Goal: Find specific page/section: Find specific page/section

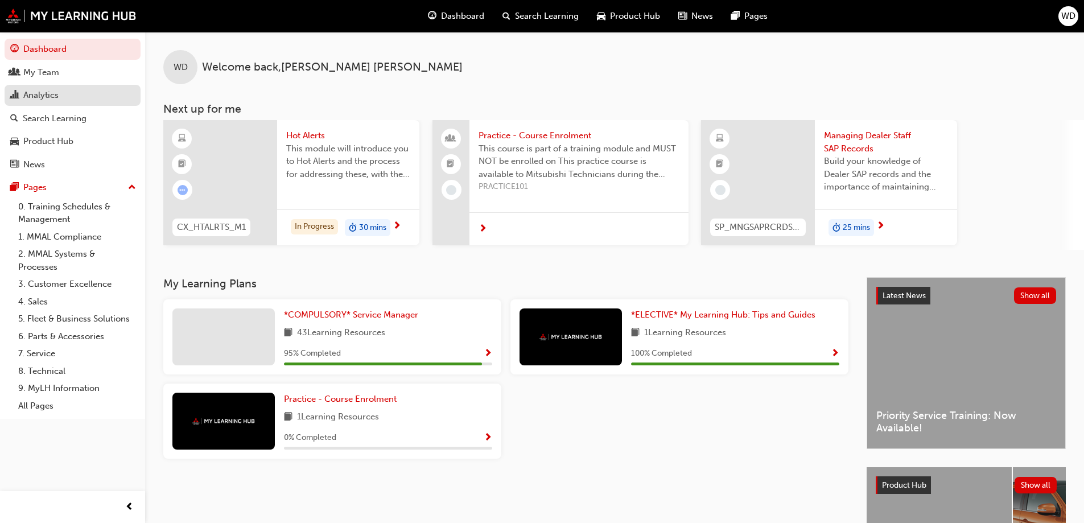
click at [39, 94] on div "Analytics" at bounding box center [40, 95] width 35 height 13
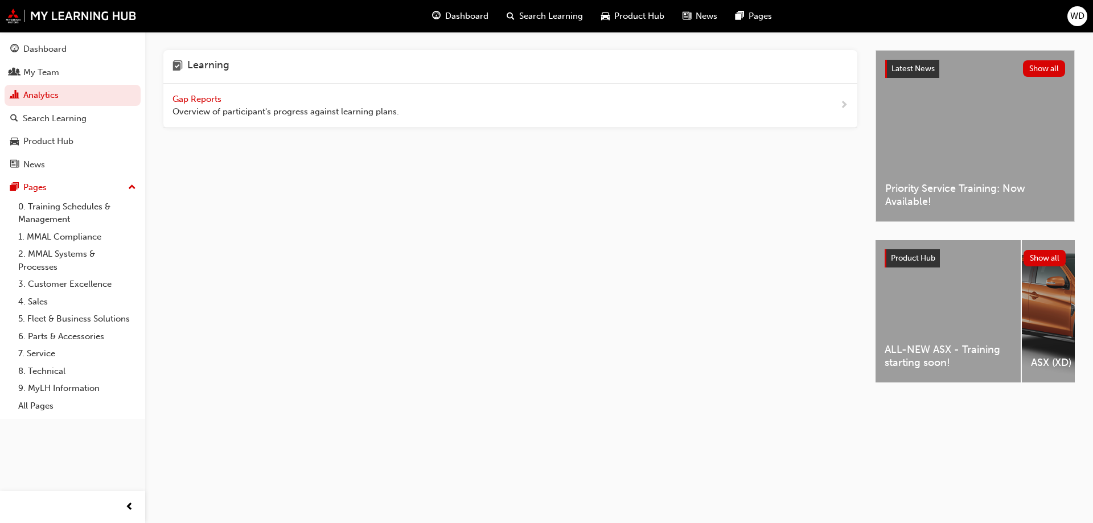
click at [198, 102] on span "Gap Reports" at bounding box center [197, 99] width 51 height 10
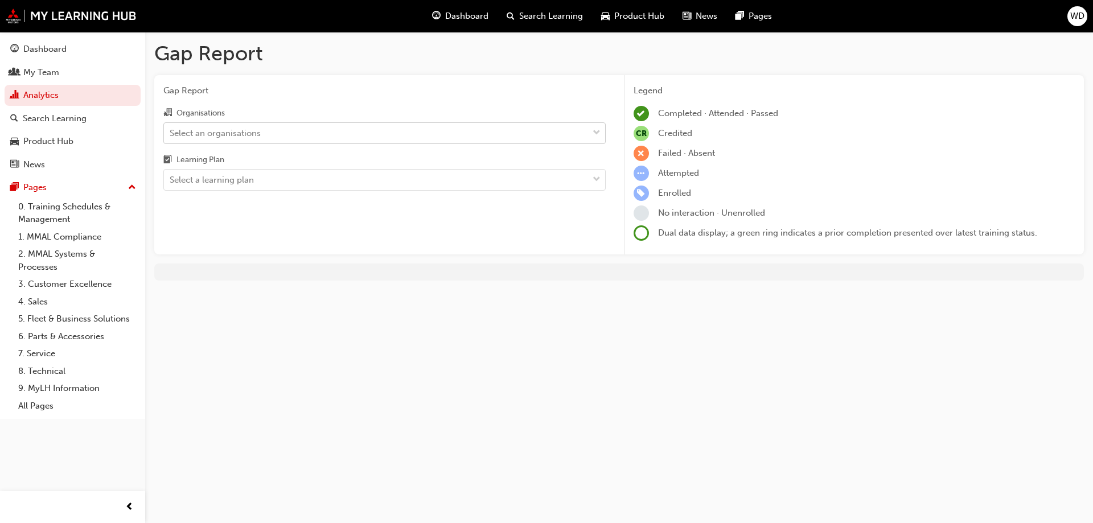
click at [599, 131] on span "down-icon" at bounding box center [596, 133] width 8 height 15
click at [171, 131] on input "Organisations Select an organisations" at bounding box center [170, 132] width 1 height 10
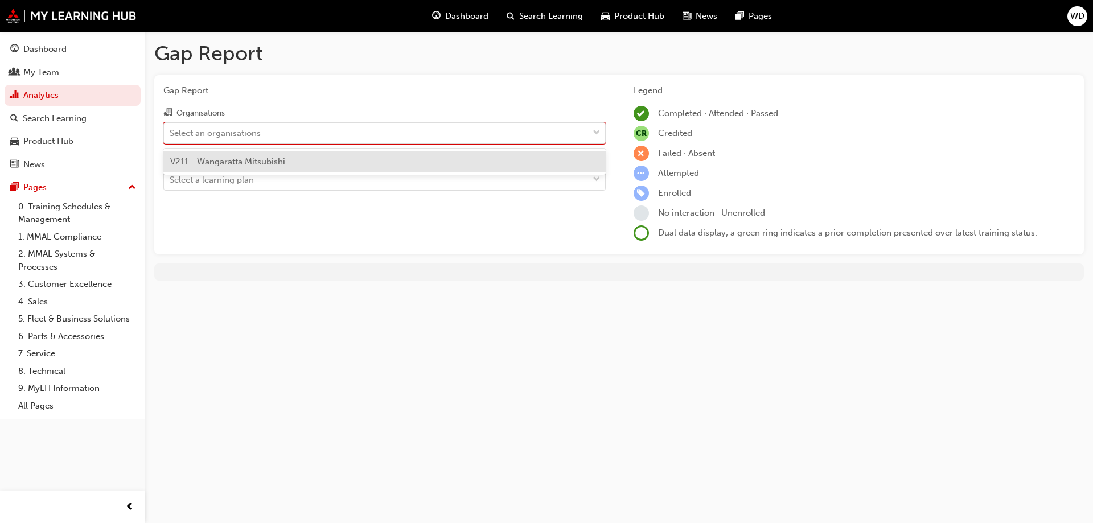
click at [383, 164] on div "V211 - Wangaratta Mitsubishi" at bounding box center [384, 162] width 442 height 22
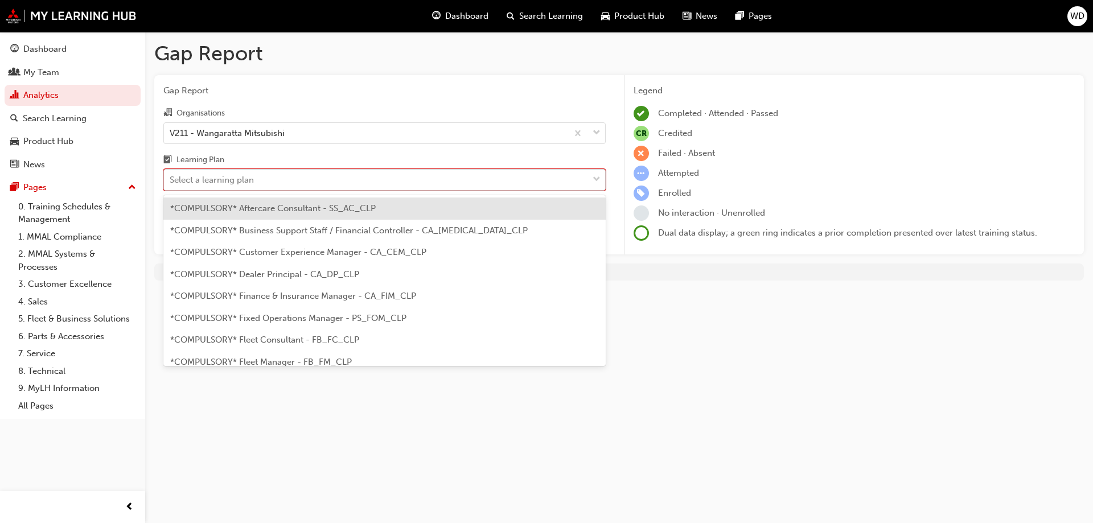
click at [366, 179] on div "Select a learning plan" at bounding box center [376, 180] width 424 height 20
click at [171, 179] on input "Learning Plan option *COMPULSORY* Aftercare Consultant - SS_AC_CLP focused, 1 o…" at bounding box center [170, 180] width 1 height 10
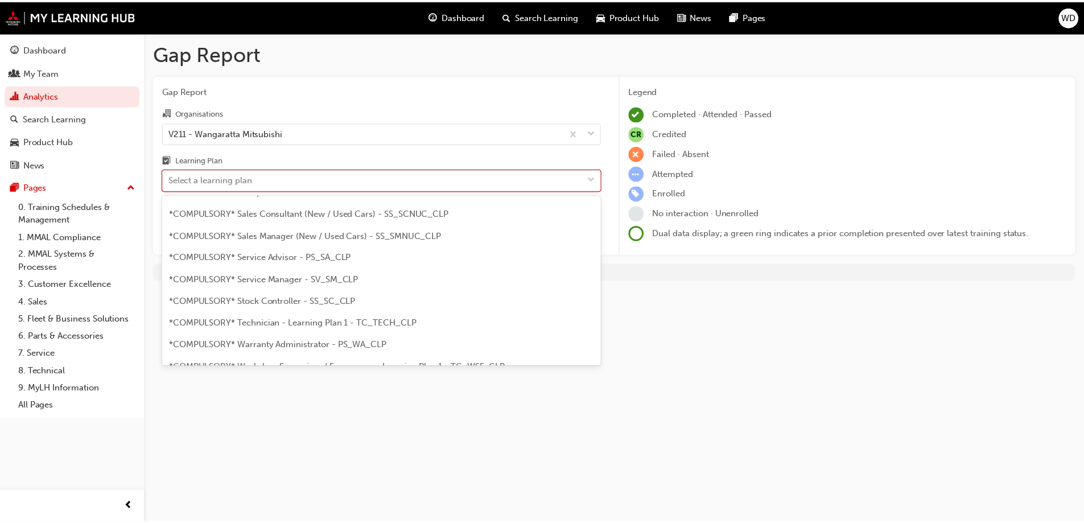
scroll to position [398, 0]
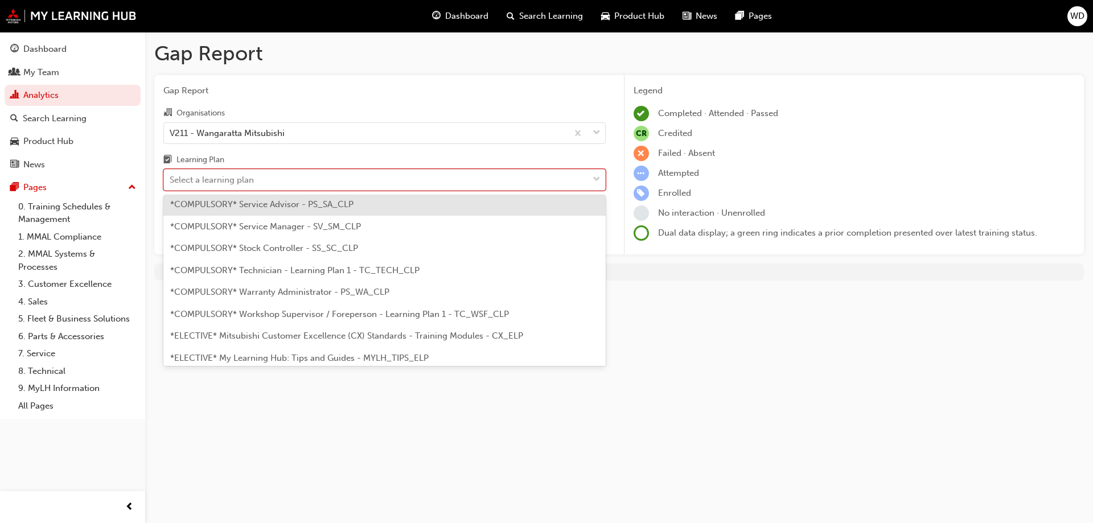
click at [270, 204] on span "*COMPULSORY* Service Advisor - PS_SA_CLP" at bounding box center [261, 204] width 183 height 10
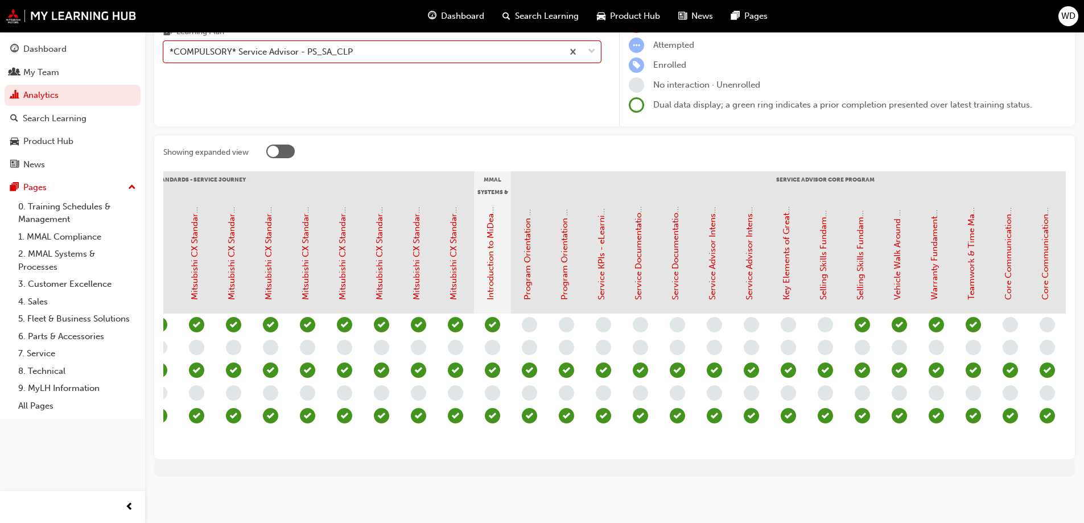
scroll to position [0, 765]
